Goal: Find specific page/section: Find specific page/section

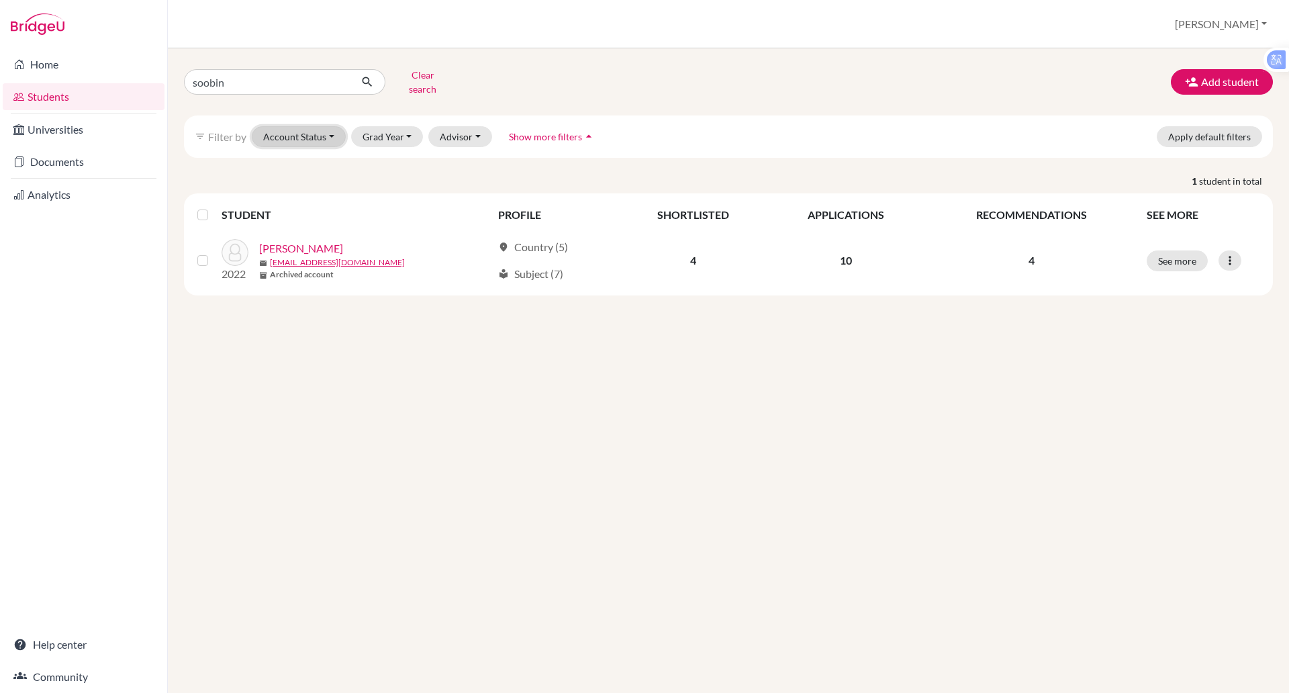
click at [293, 126] on button "Account Status" at bounding box center [299, 136] width 94 height 21
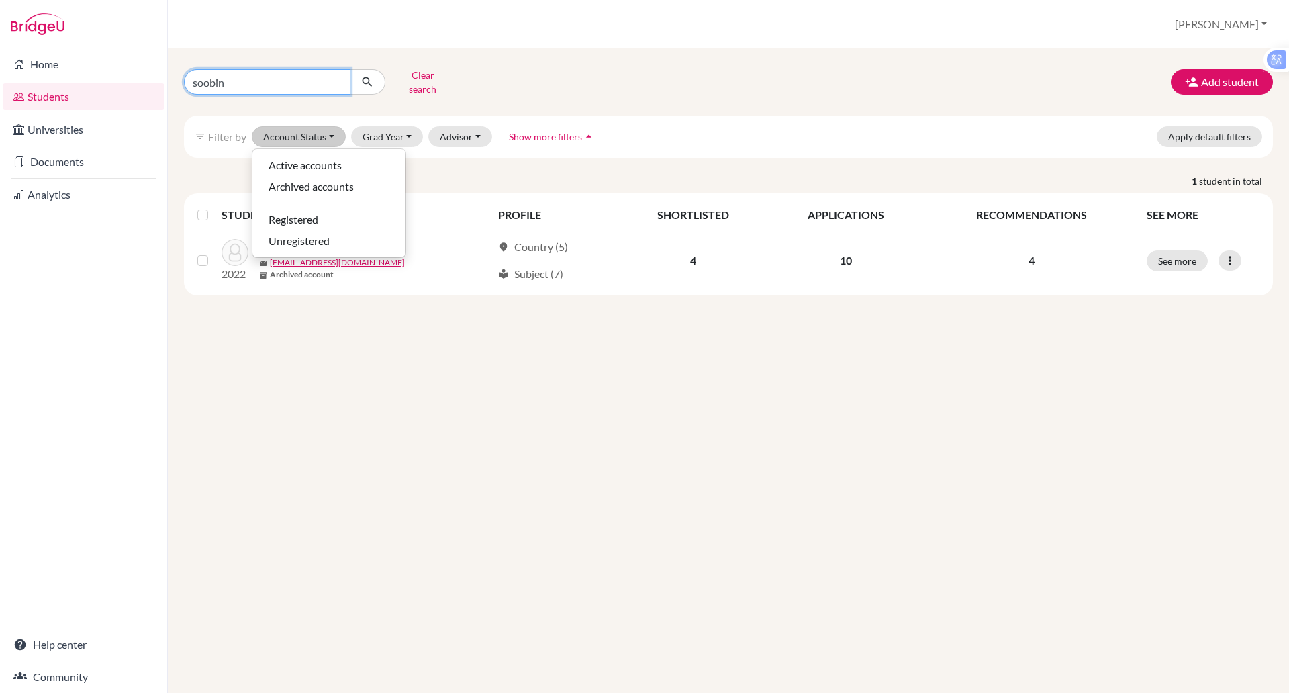
click at [266, 70] on input "soobin" at bounding box center [267, 82] width 166 height 26
type input "soobin park"
click button "submit" at bounding box center [368, 82] width 36 height 26
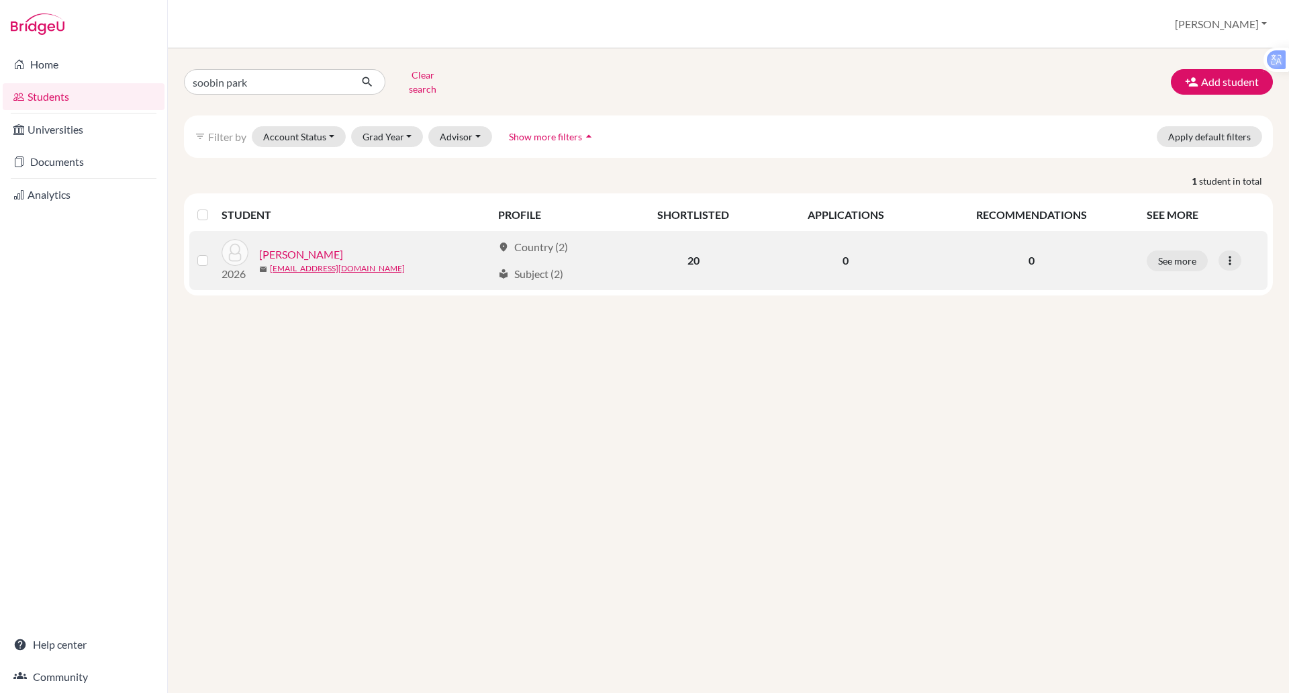
click at [286, 246] on link "[PERSON_NAME]" at bounding box center [301, 254] width 84 height 16
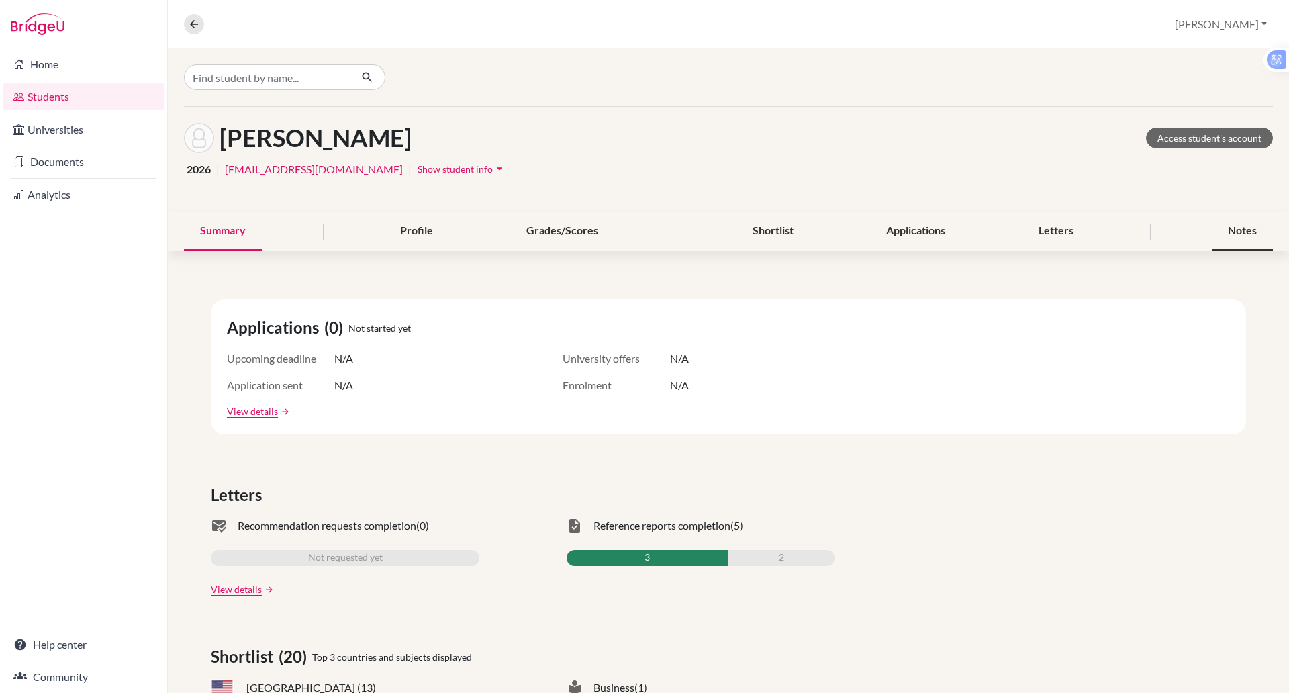
click at [1216, 231] on div "Notes" at bounding box center [1242, 231] width 61 height 40
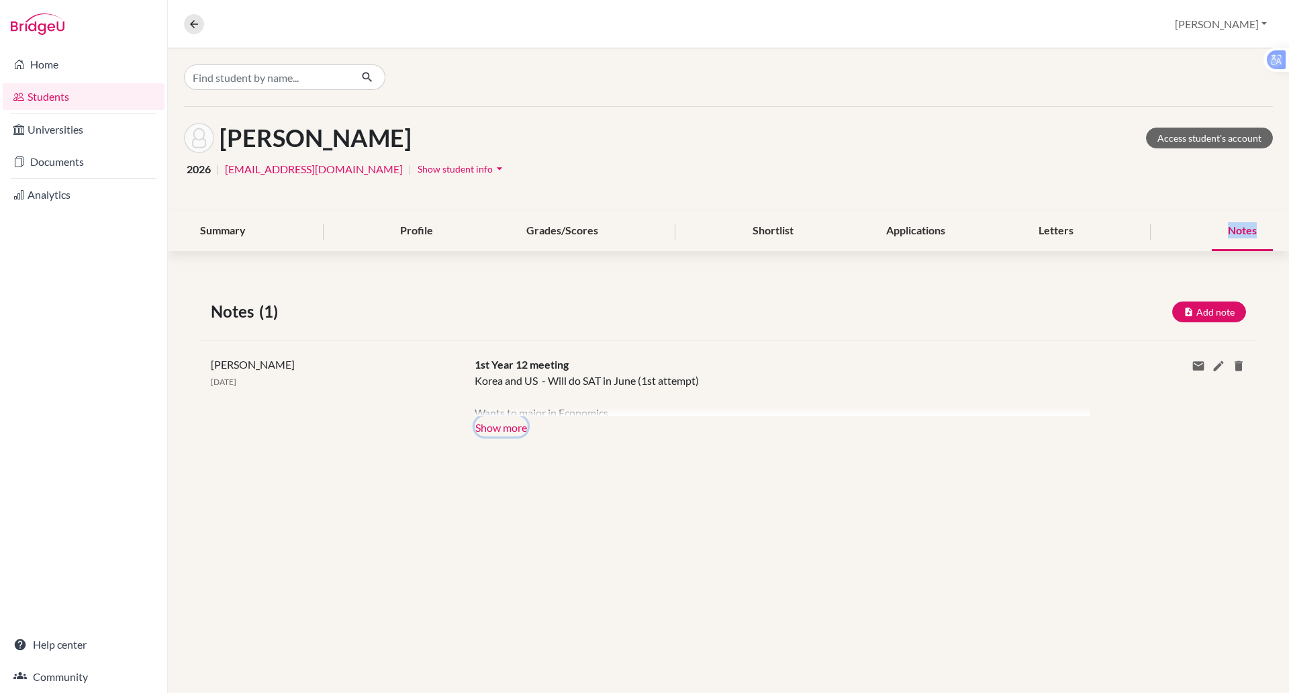
click at [518, 430] on button "Show more" at bounding box center [501, 426] width 53 height 20
click at [518, 416] on div "Korea and US - Will do SAT in June (1st attempt) Wants to major in Economics Cu…" at bounding box center [772, 395] width 595 height 44
